Goal: Information Seeking & Learning: Check status

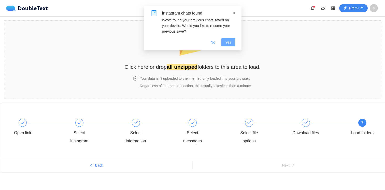
click at [231, 40] on span "Yes" at bounding box center [229, 42] width 6 height 6
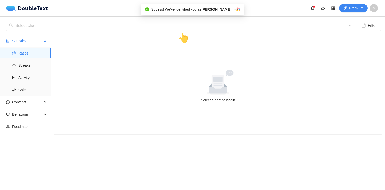
click at [39, 60] on ul "Ratios Streaks Activity Calls" at bounding box center [25, 71] width 51 height 49
click at [39, 63] on span "Streaks" at bounding box center [32, 65] width 29 height 10
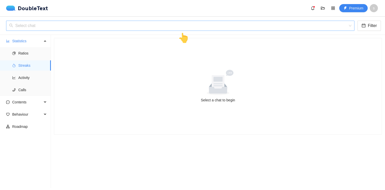
click at [62, 30] on input "search" at bounding box center [178, 26] width 339 height 10
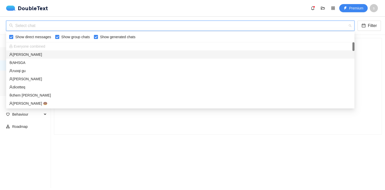
click at [53, 58] on div "[PERSON_NAME]" at bounding box center [180, 54] width 348 height 8
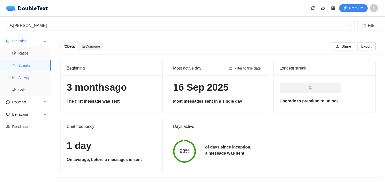
click at [22, 78] on span "Activity" at bounding box center [32, 78] width 29 height 10
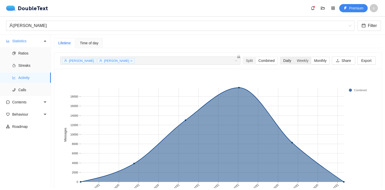
click at [288, 61] on div "Daily" at bounding box center [287, 60] width 13 height 7
click at [281, 57] on input "Daily" at bounding box center [281, 57] width 0 height 0
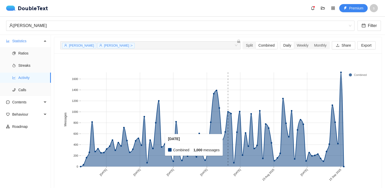
scroll to position [24, 0]
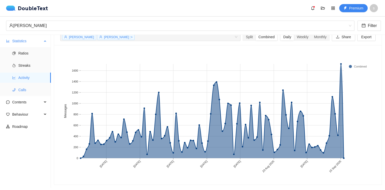
click at [41, 88] on span "Calls" at bounding box center [32, 90] width 29 height 10
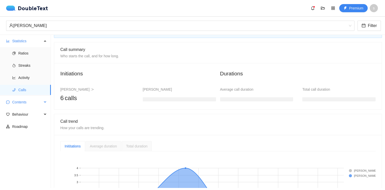
click at [43, 98] on div "Contents" at bounding box center [25, 102] width 51 height 10
click at [32, 149] on span "Behaviour" at bounding box center [27, 151] width 30 height 10
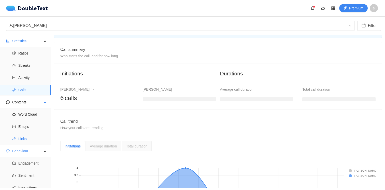
scroll to position [4, 0]
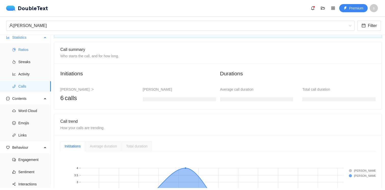
click at [29, 50] on span "Ratios" at bounding box center [32, 50] width 29 height 10
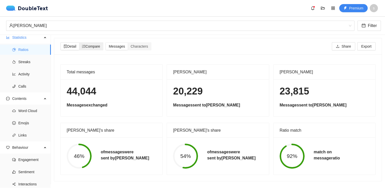
click at [97, 45] on span "Compare" at bounding box center [91, 46] width 18 height 4
click at [79, 43] on input "Compare" at bounding box center [79, 43] width 0 height 0
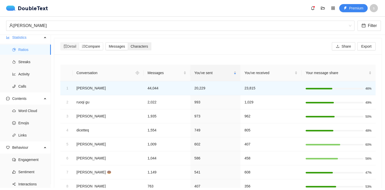
click at [137, 45] on span "Characters" at bounding box center [139, 46] width 17 height 4
click at [128, 43] on input "Characters" at bounding box center [128, 43] width 0 height 0
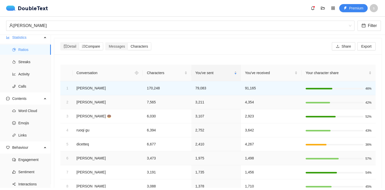
scroll to position [48, 0]
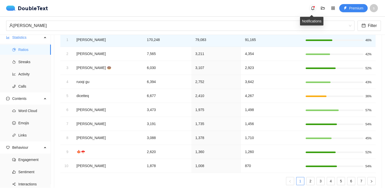
click at [314, 9] on icon "bell" at bounding box center [312, 8] width 3 height 4
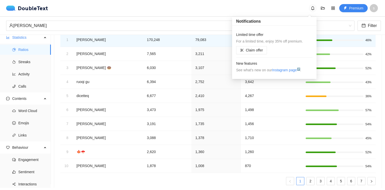
click at [313, 8] on icon "bell" at bounding box center [313, 8] width 4 height 4
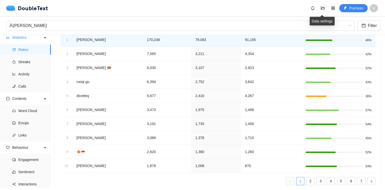
click at [324, 8] on icon "folder-open" at bounding box center [323, 8] width 4 height 4
click at [331, 8] on icon "appstore" at bounding box center [333, 8] width 4 height 4
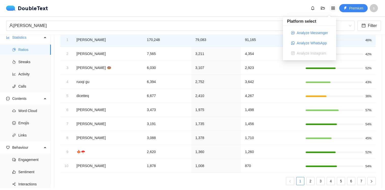
click at [331, 8] on icon "appstore" at bounding box center [333, 8] width 4 height 4
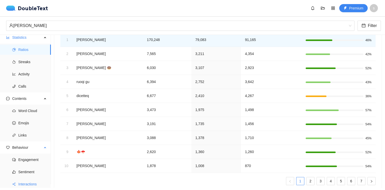
click at [23, 180] on span "Interactions" at bounding box center [32, 184] width 29 height 10
